Goal: Find specific page/section: Find specific page/section

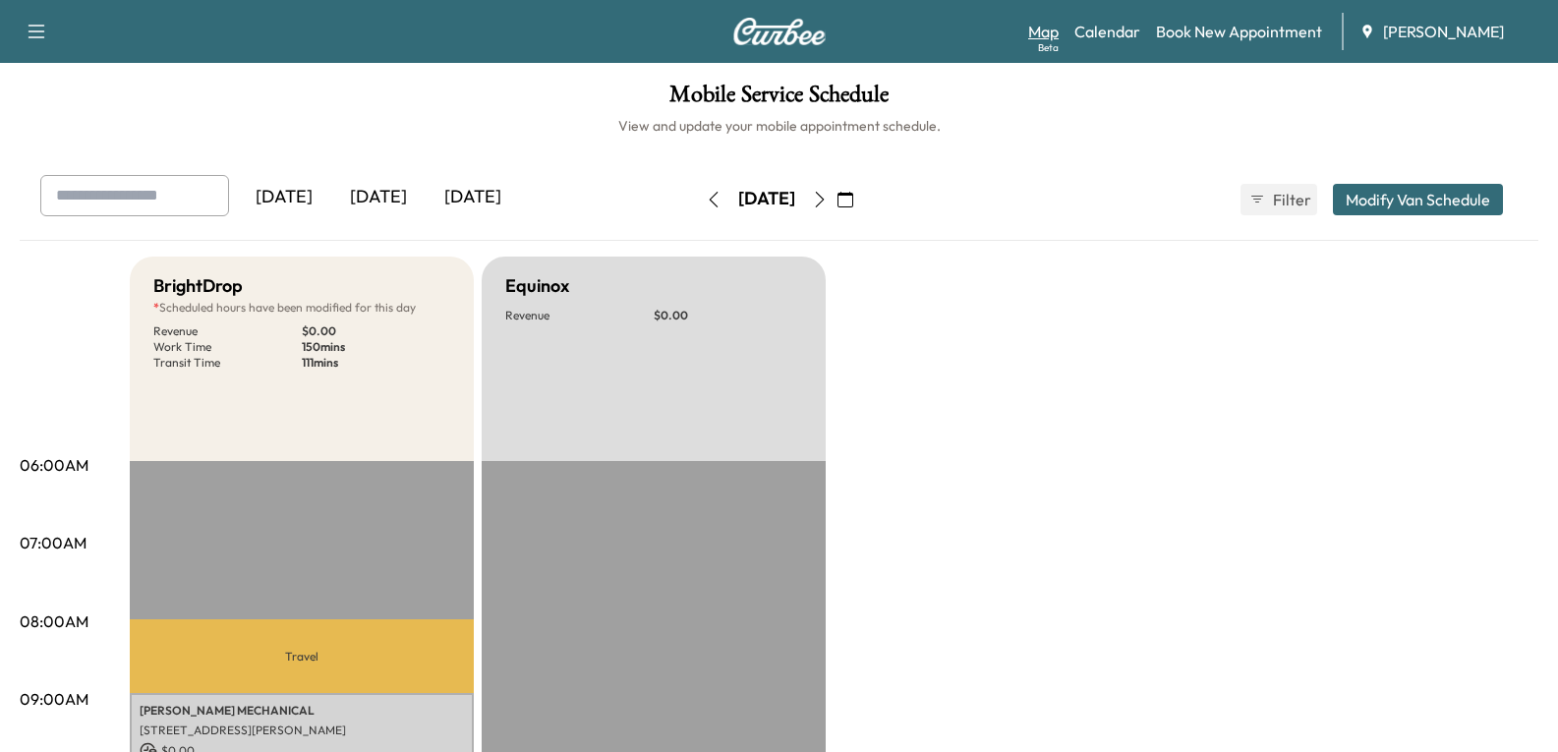
click at [1053, 29] on link "Map Beta" at bounding box center [1043, 32] width 30 height 24
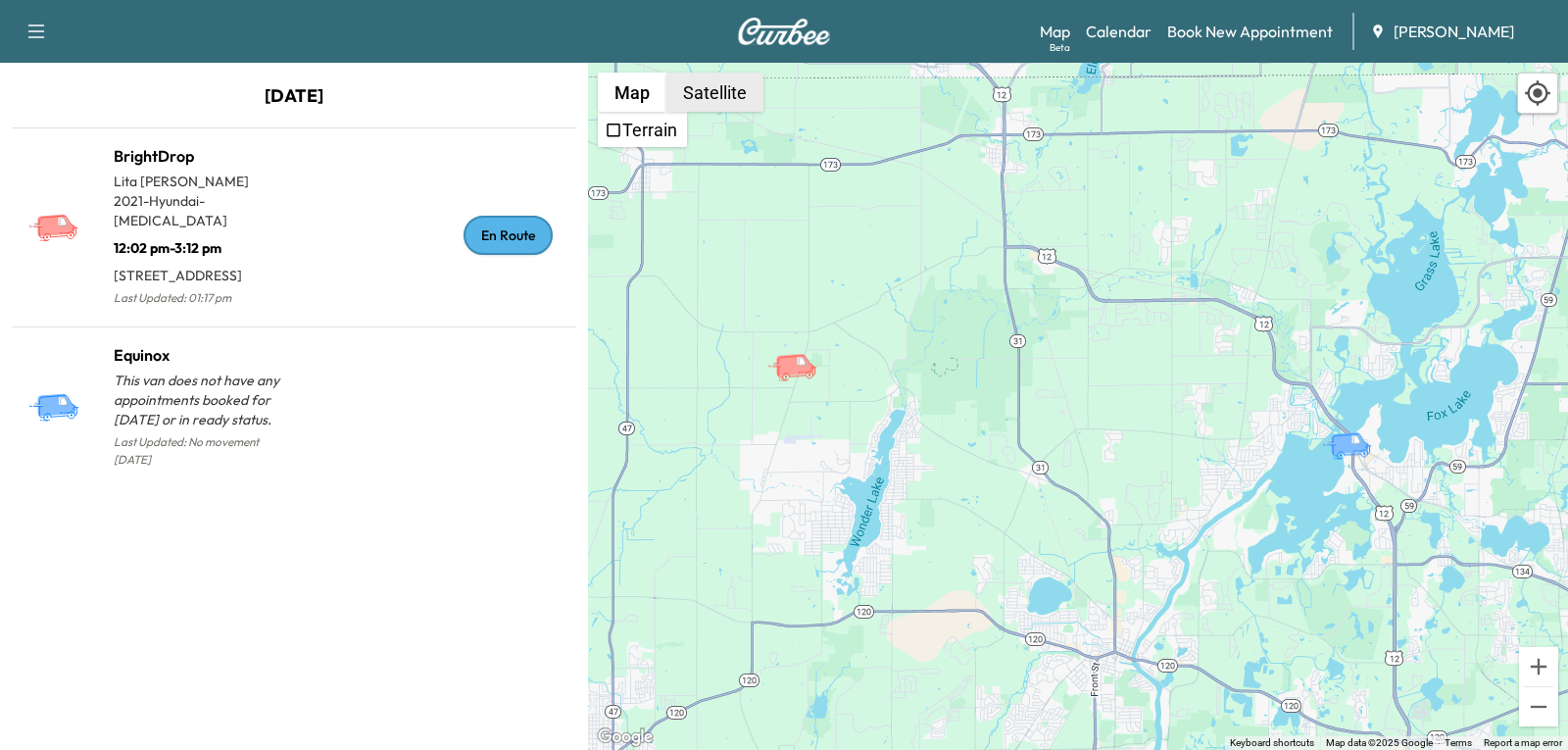
click at [707, 99] on button "Satellite" at bounding box center [714, 92] width 97 height 39
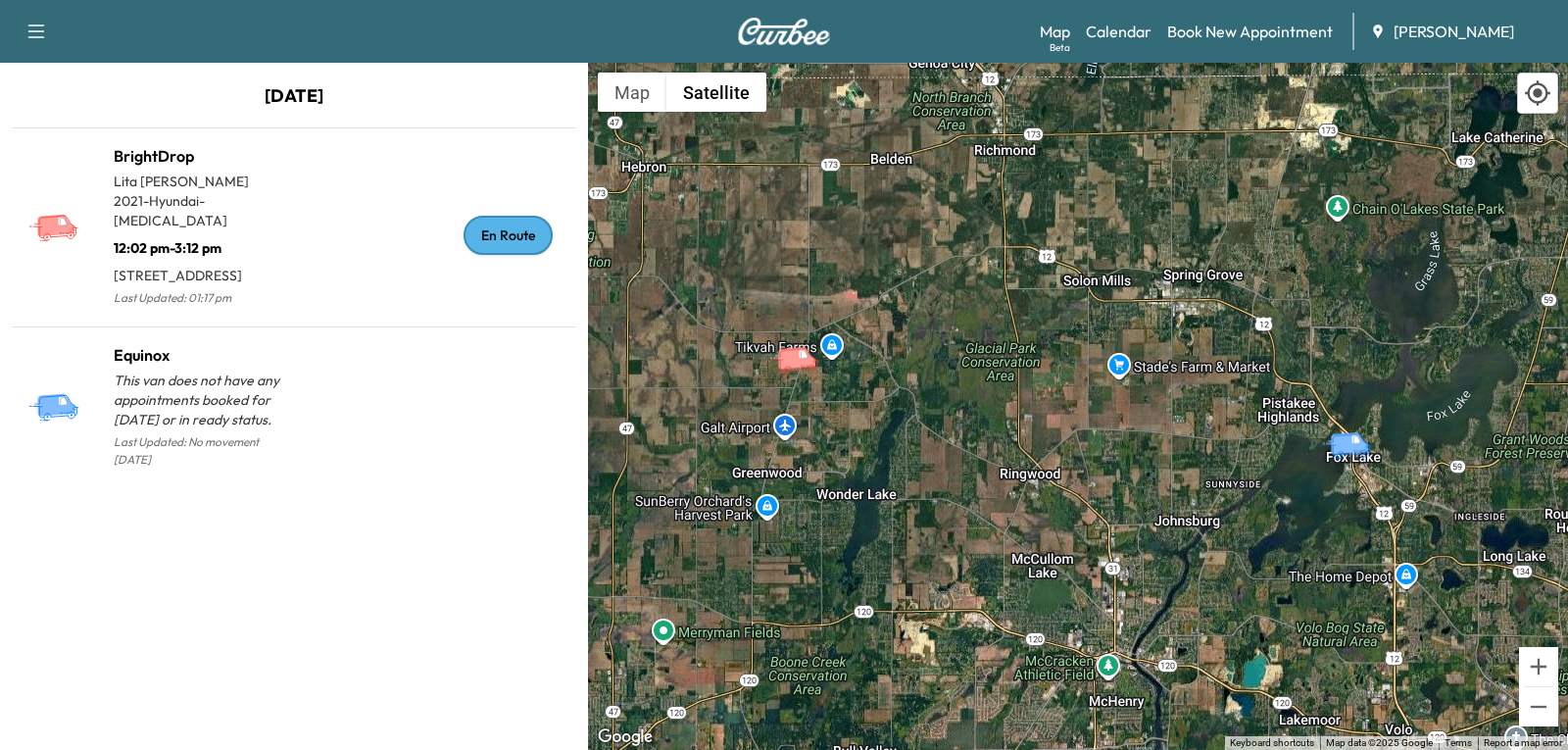
click at [796, 372] on icon "BrightDrop" at bounding box center [802, 359] width 69 height 34
click at [795, 372] on icon "BrightDrop" at bounding box center [802, 359] width 69 height 34
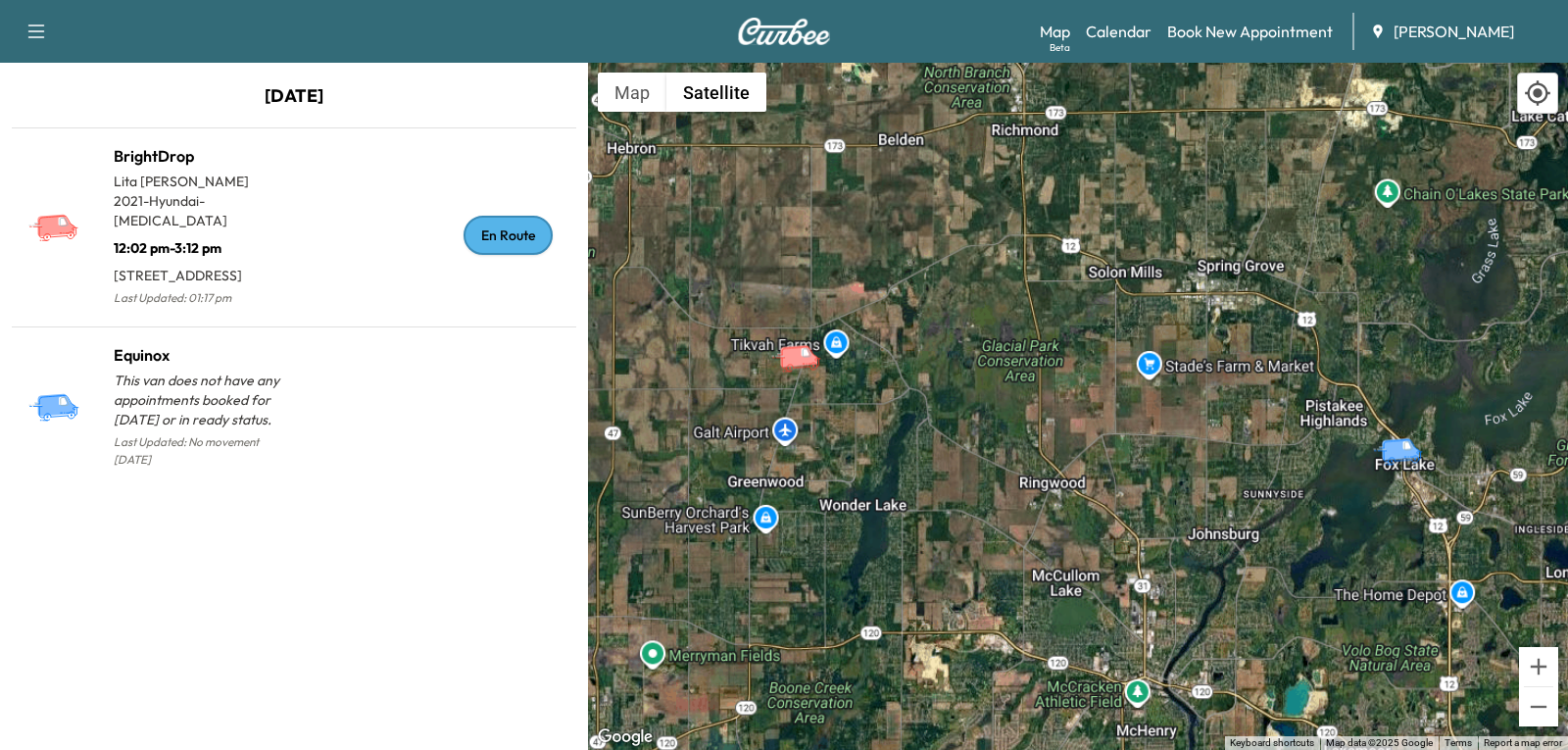
click at [795, 372] on div "To activate drag with keyboard, press Alt + Enter. Once in keyboard drag state,…" at bounding box center [1078, 406] width 980 height 687
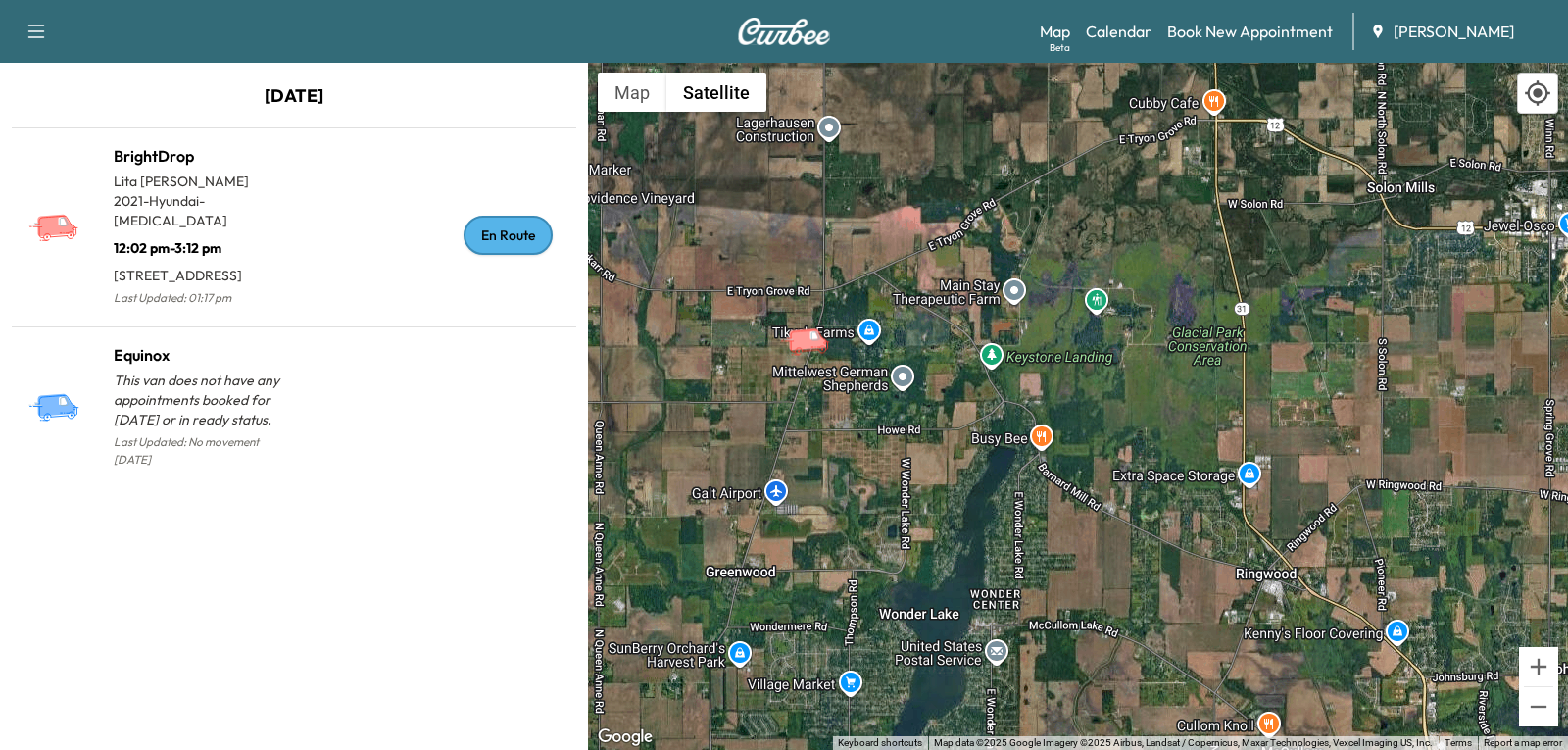
click at [804, 347] on icon "BrightDrop" at bounding box center [808, 339] width 40 height 24
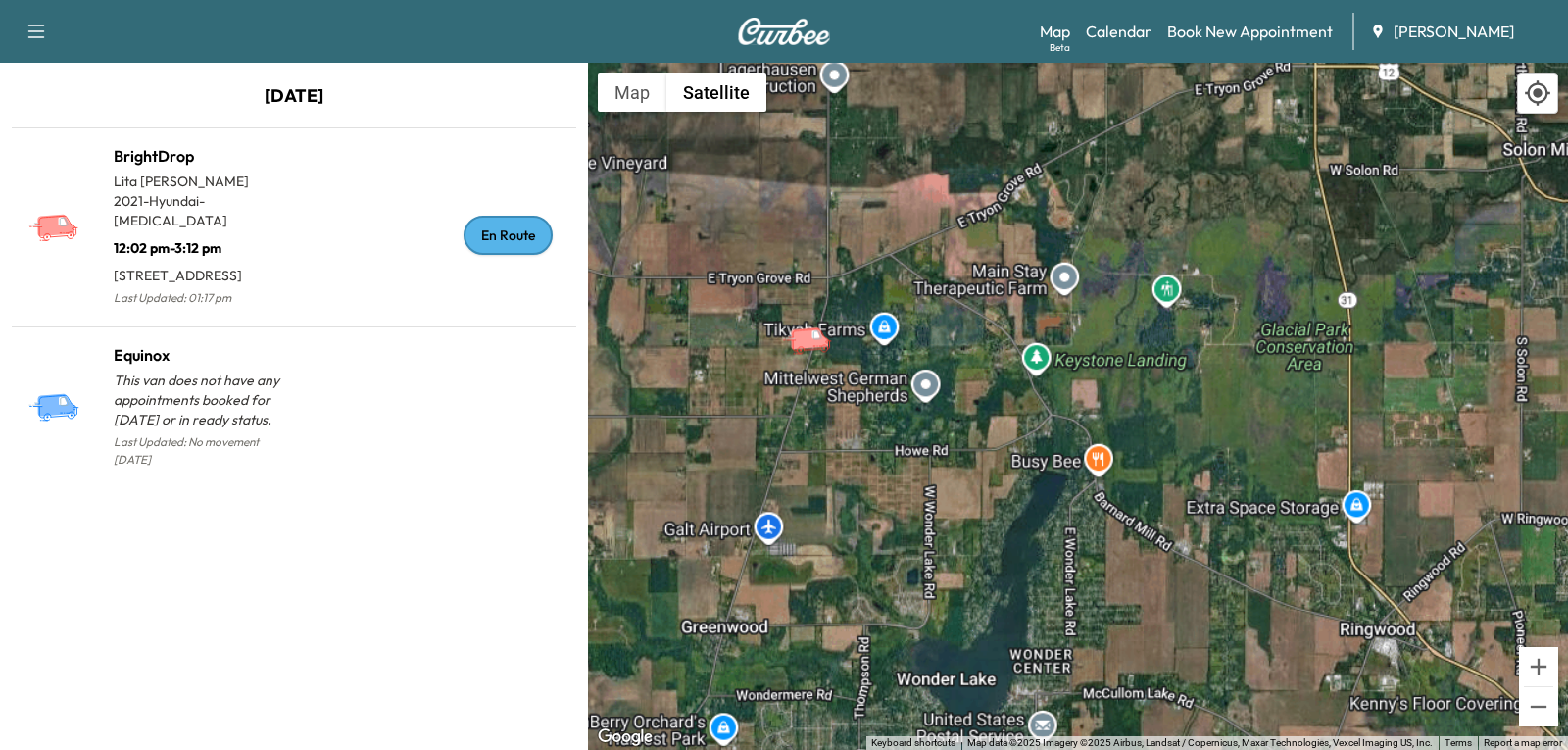
click at [804, 347] on icon "BrightDrop" at bounding box center [815, 339] width 69 height 34
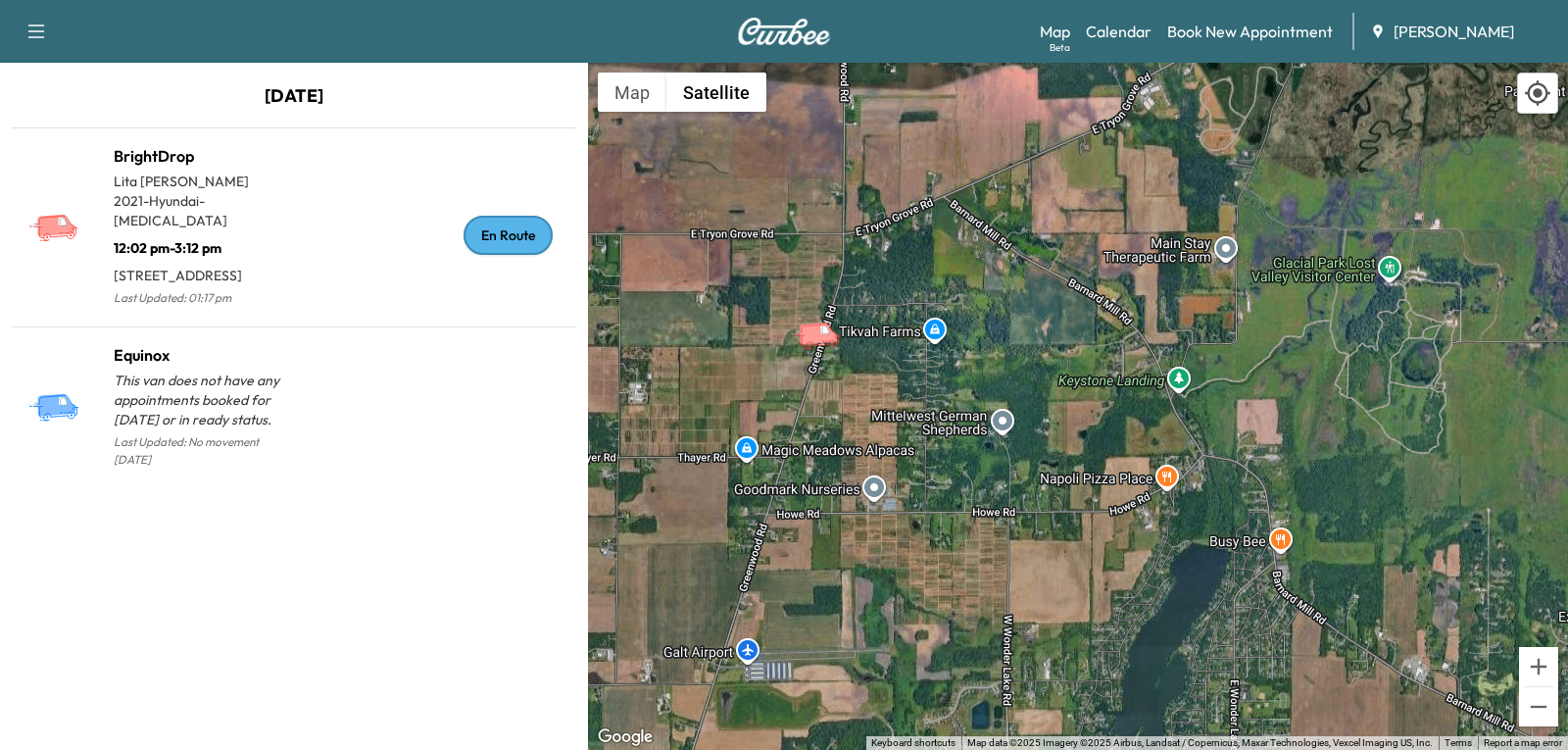
click at [827, 343] on icon "BrightDrop" at bounding box center [824, 334] width 69 height 34
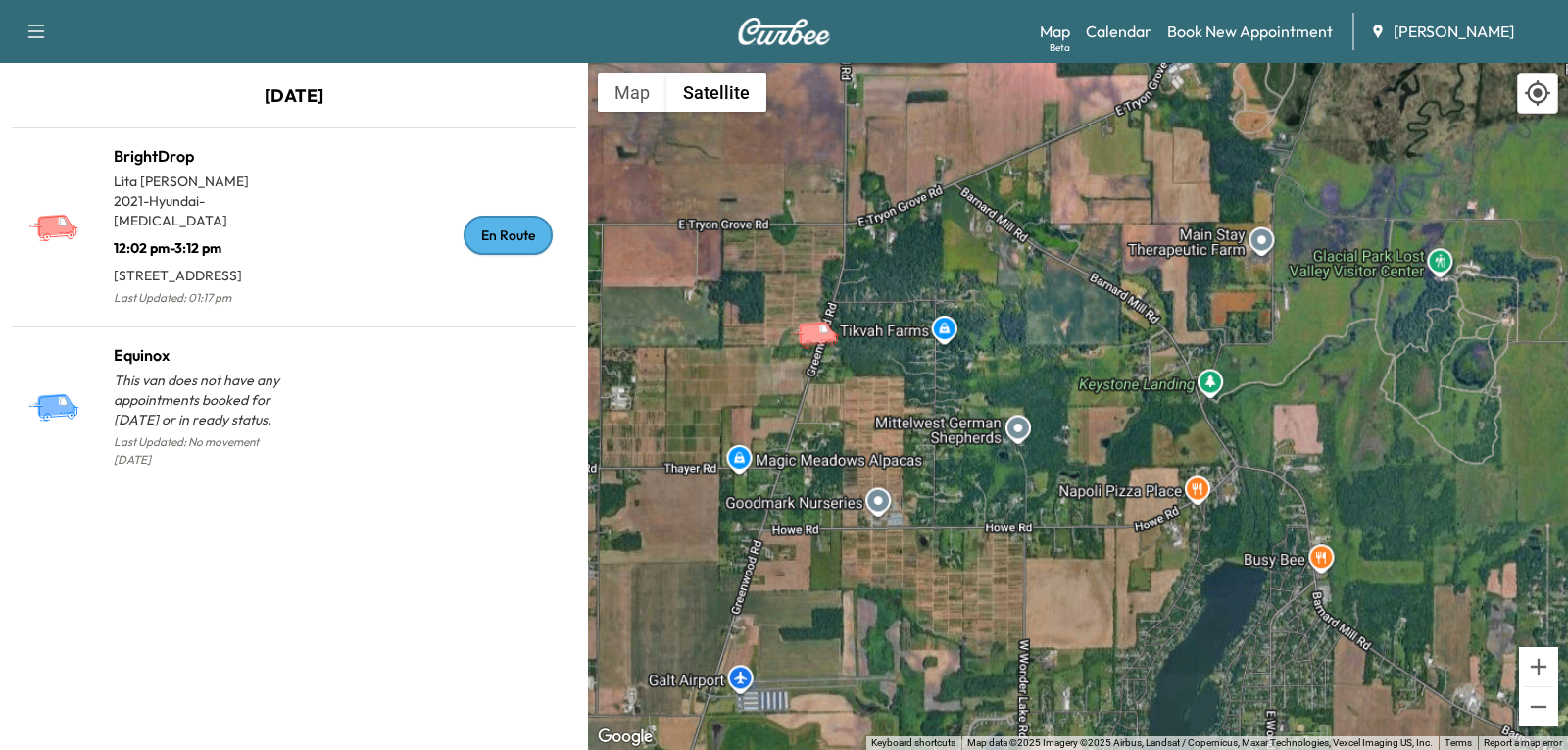
click at [827, 343] on icon "BrightDrop" at bounding box center [823, 333] width 69 height 34
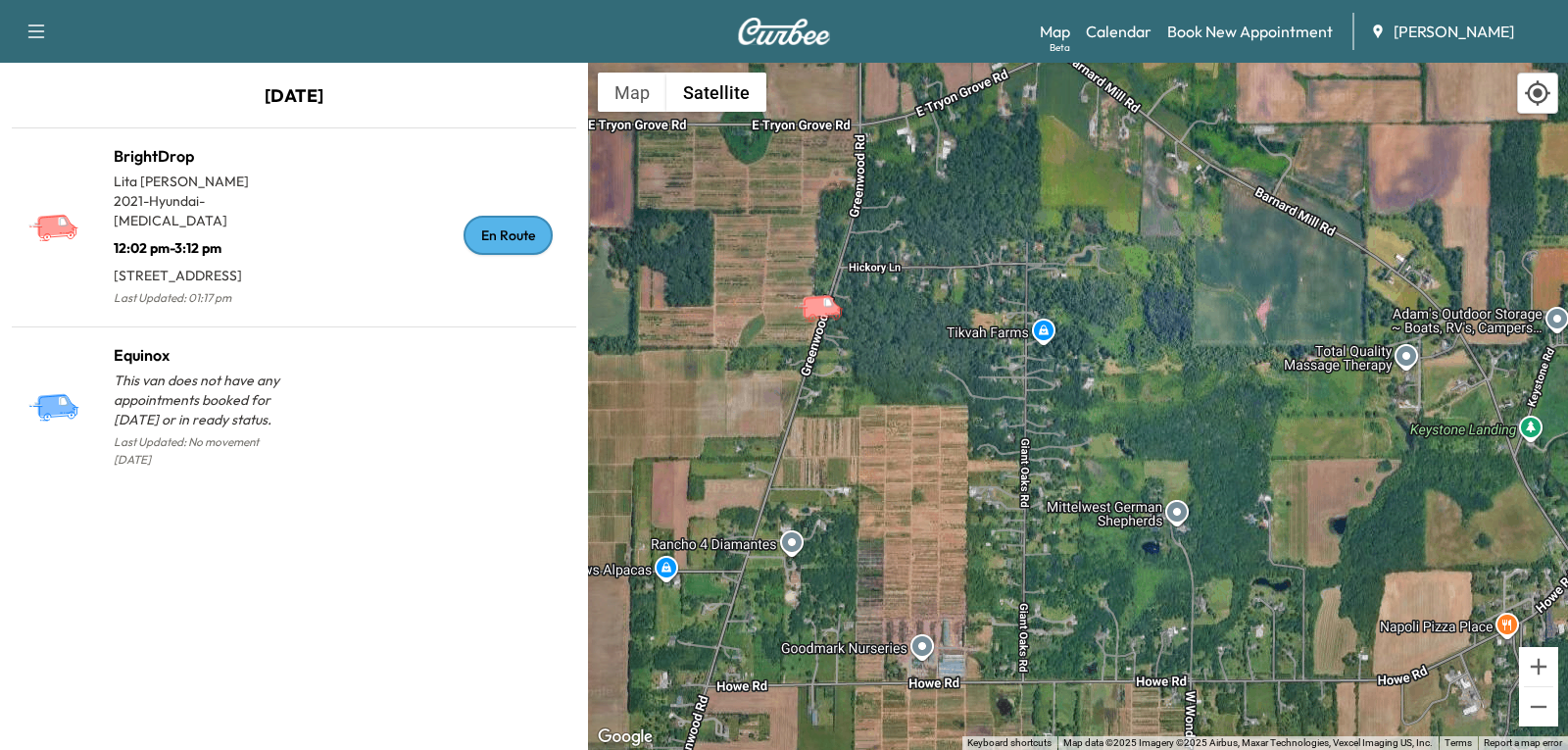
click at [832, 330] on div "To activate drag with keyboard, press Alt + Enter. Once in keyboard drag state,…" at bounding box center [1078, 406] width 980 height 687
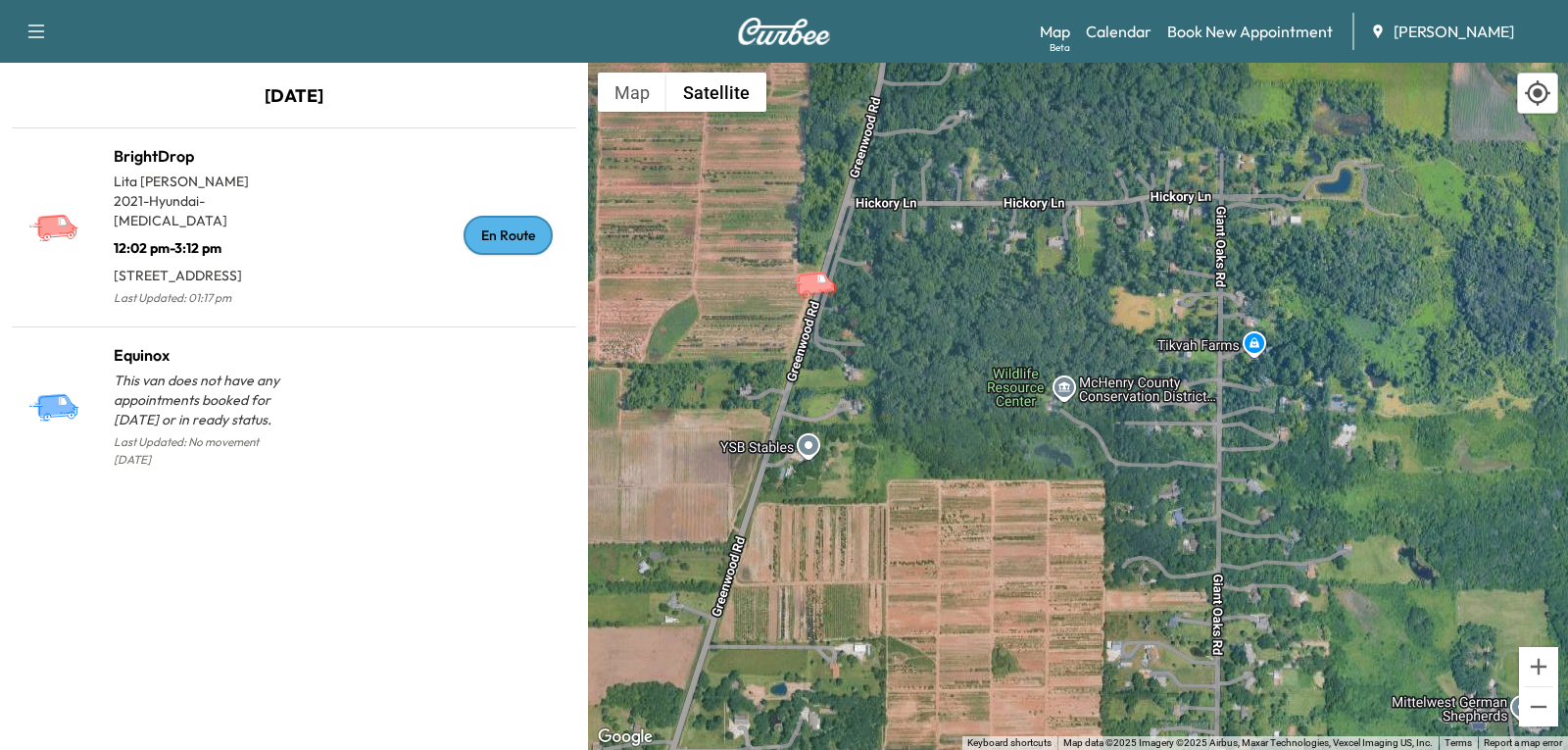
click at [824, 284] on icon "BrightDrop" at bounding box center [816, 282] width 40 height 24
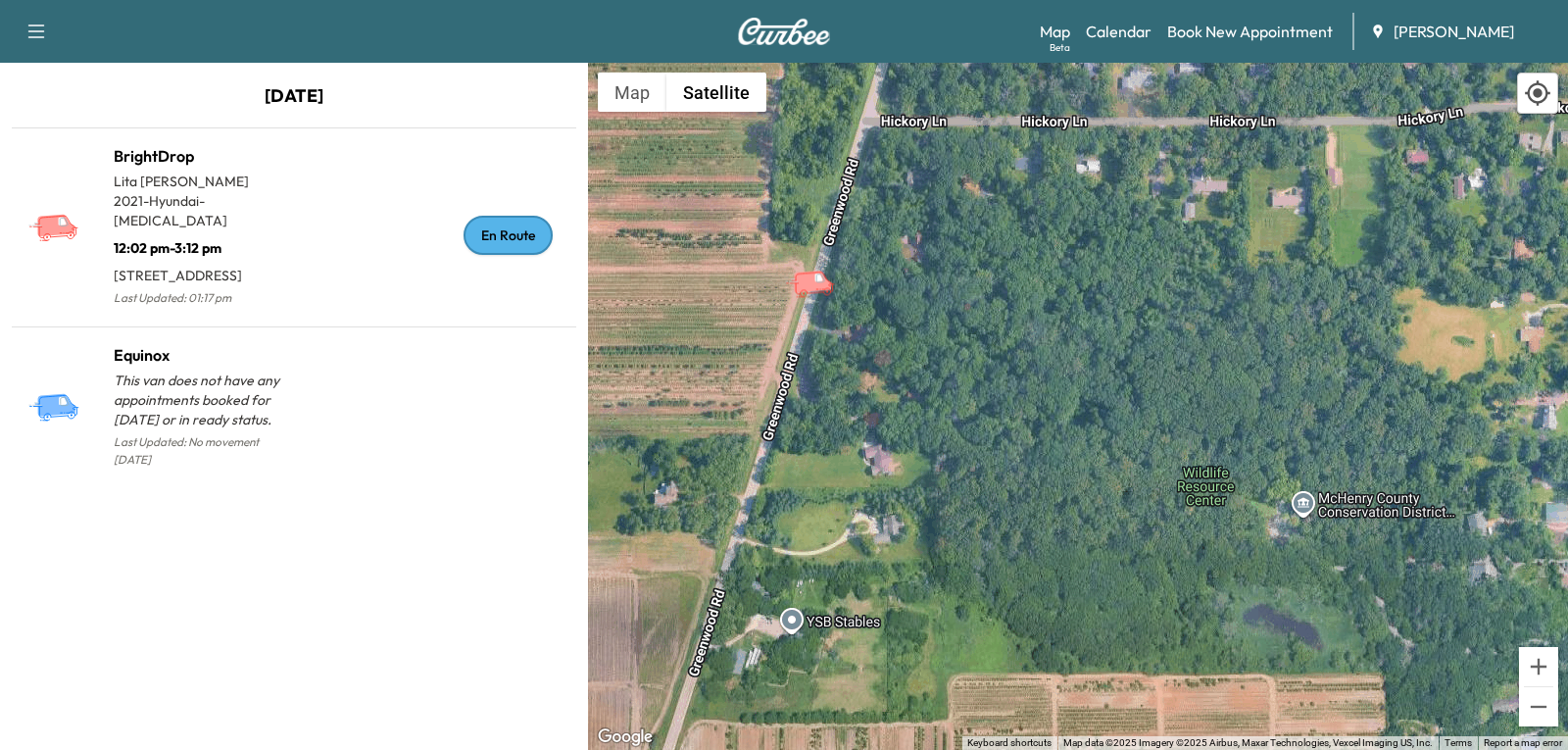
click at [824, 284] on icon "BrightDrop" at bounding box center [813, 281] width 40 height 24
click at [824, 284] on div "To activate drag with keyboard, press Alt + Enter. Once in keyboard drag state,…" at bounding box center [1078, 406] width 980 height 687
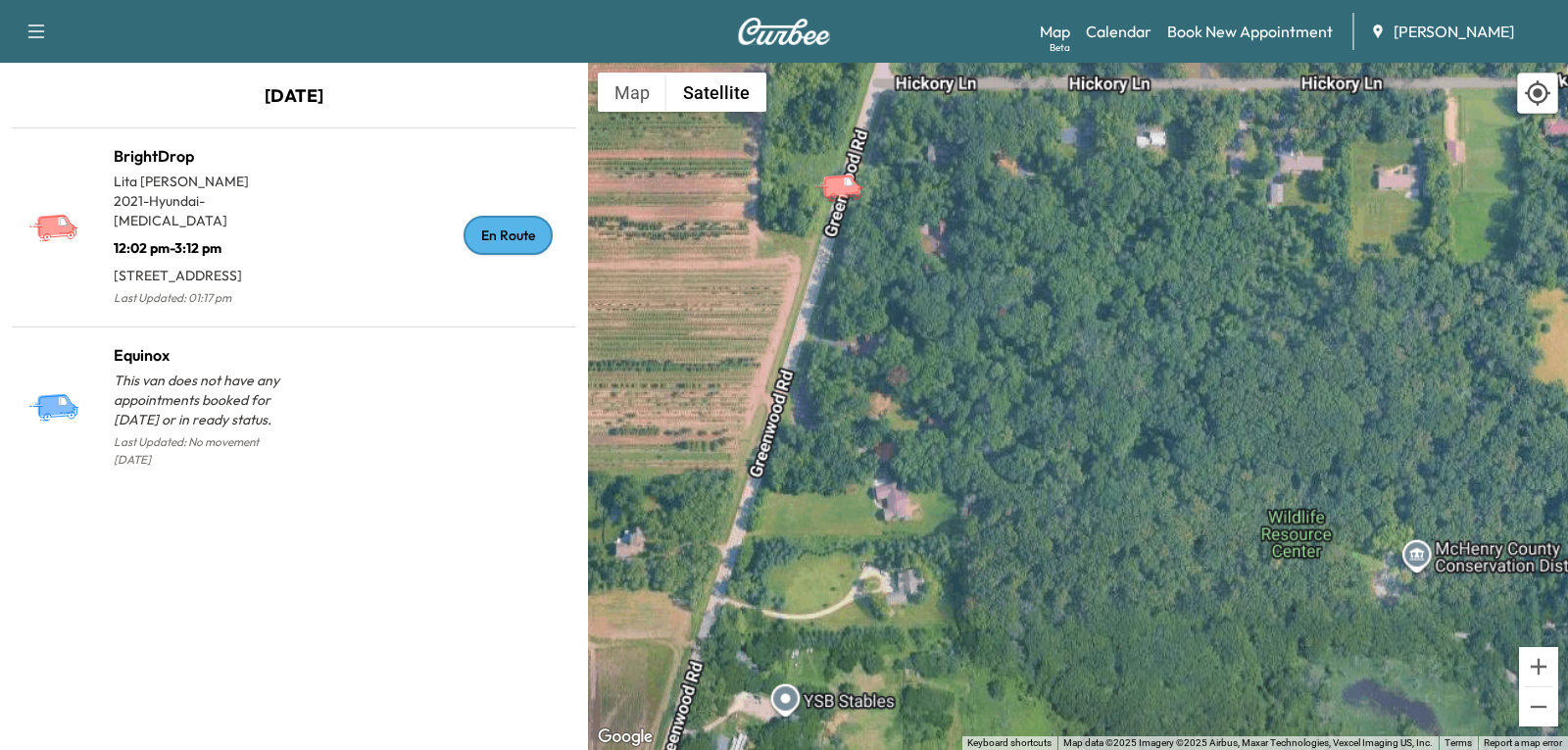
click at [824, 284] on div "To activate drag with keyboard, press Alt + Enter. Once in keyboard drag state,…" at bounding box center [1078, 406] width 980 height 687
